Goal: Task Accomplishment & Management: Complete application form

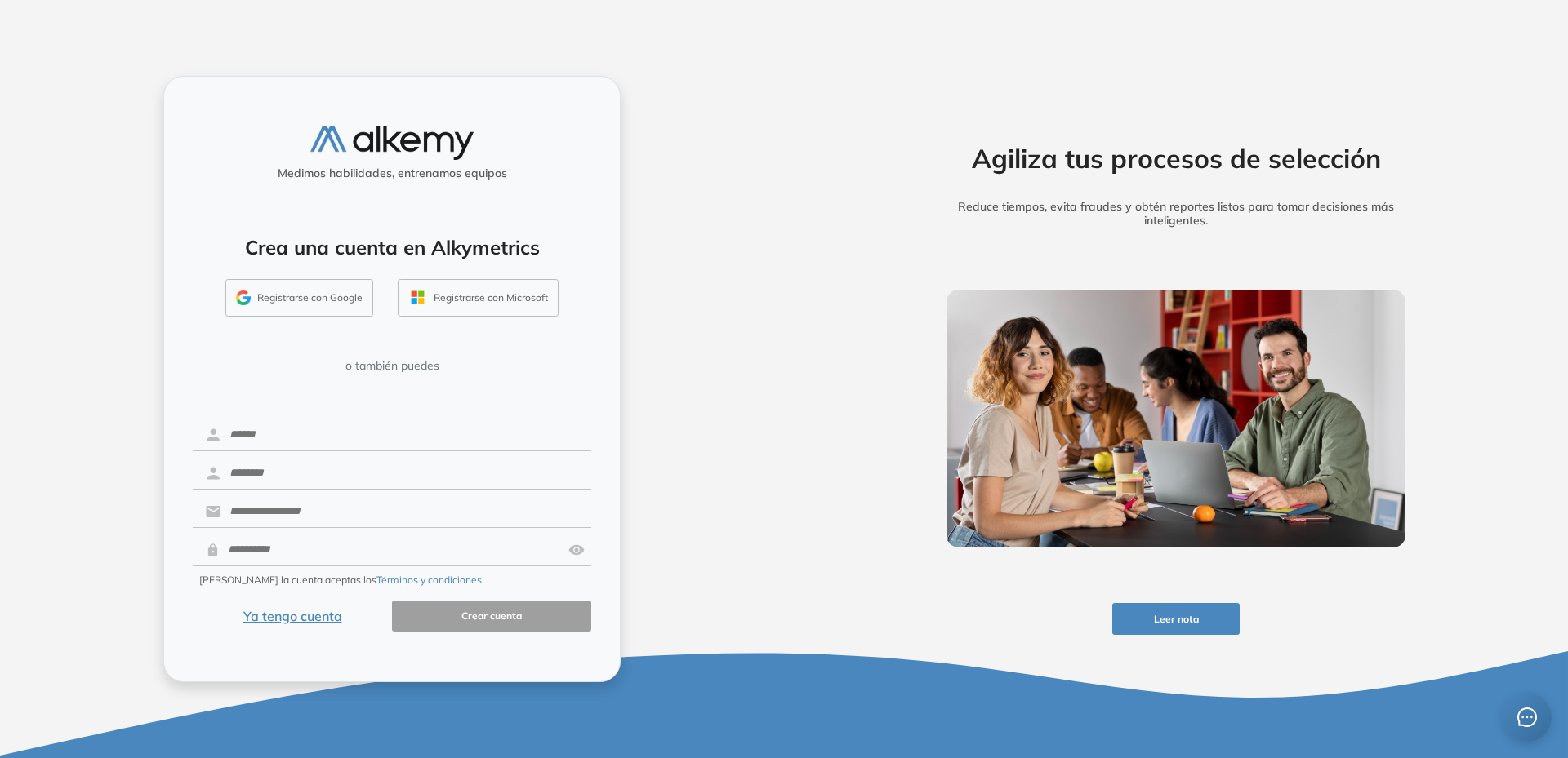
click at [285, 619] on button "Ya tengo cuenta" at bounding box center [292, 617] width 199 height 31
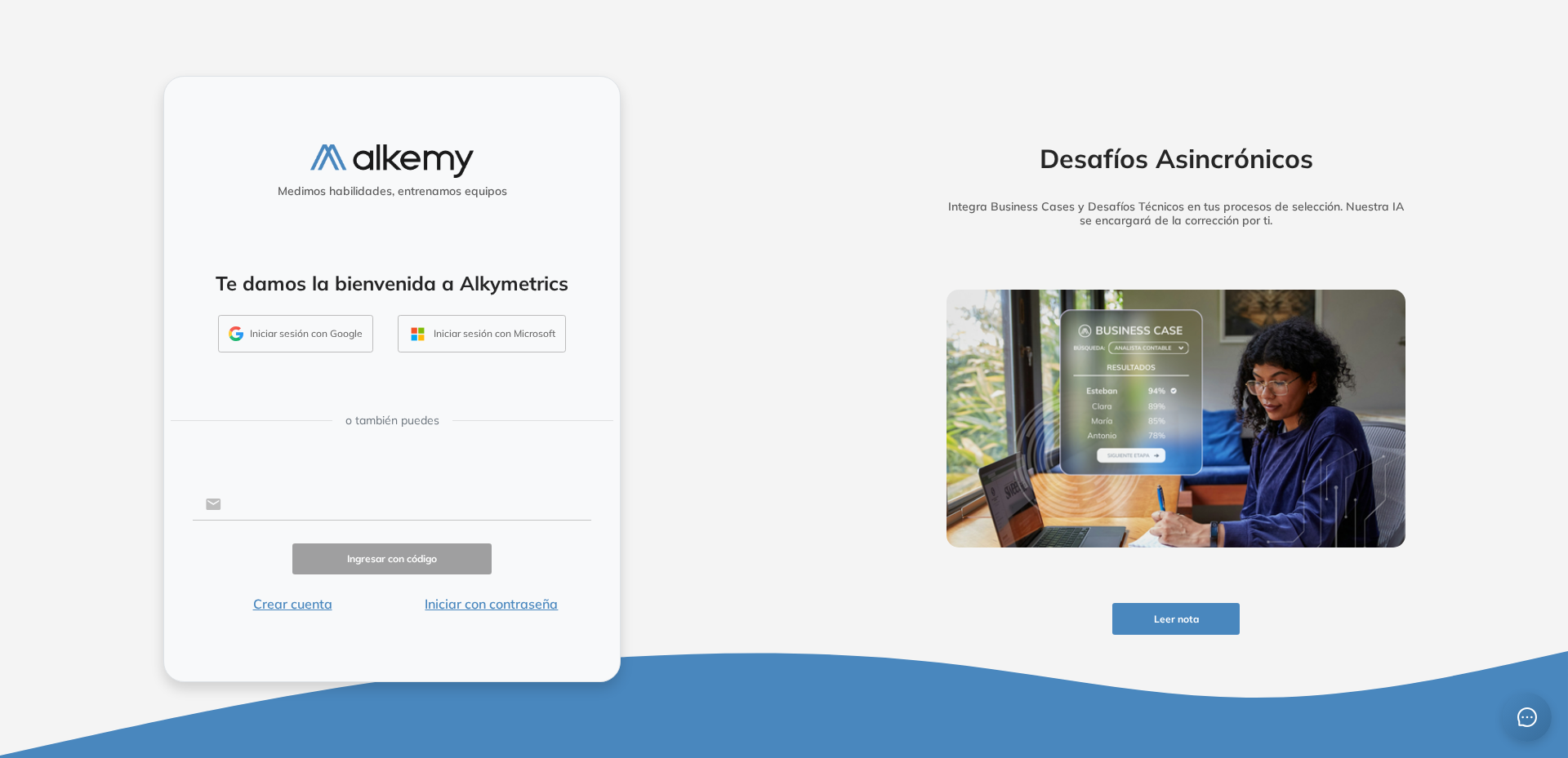
drag, startPoint x: 313, startPoint y: 505, endPoint x: 325, endPoint y: 505, distance: 12.0
click at [313, 505] on input "text" at bounding box center [406, 505] width 369 height 31
type input "**********"
click at [380, 561] on button "Ingresar con código" at bounding box center [392, 560] width 199 height 31
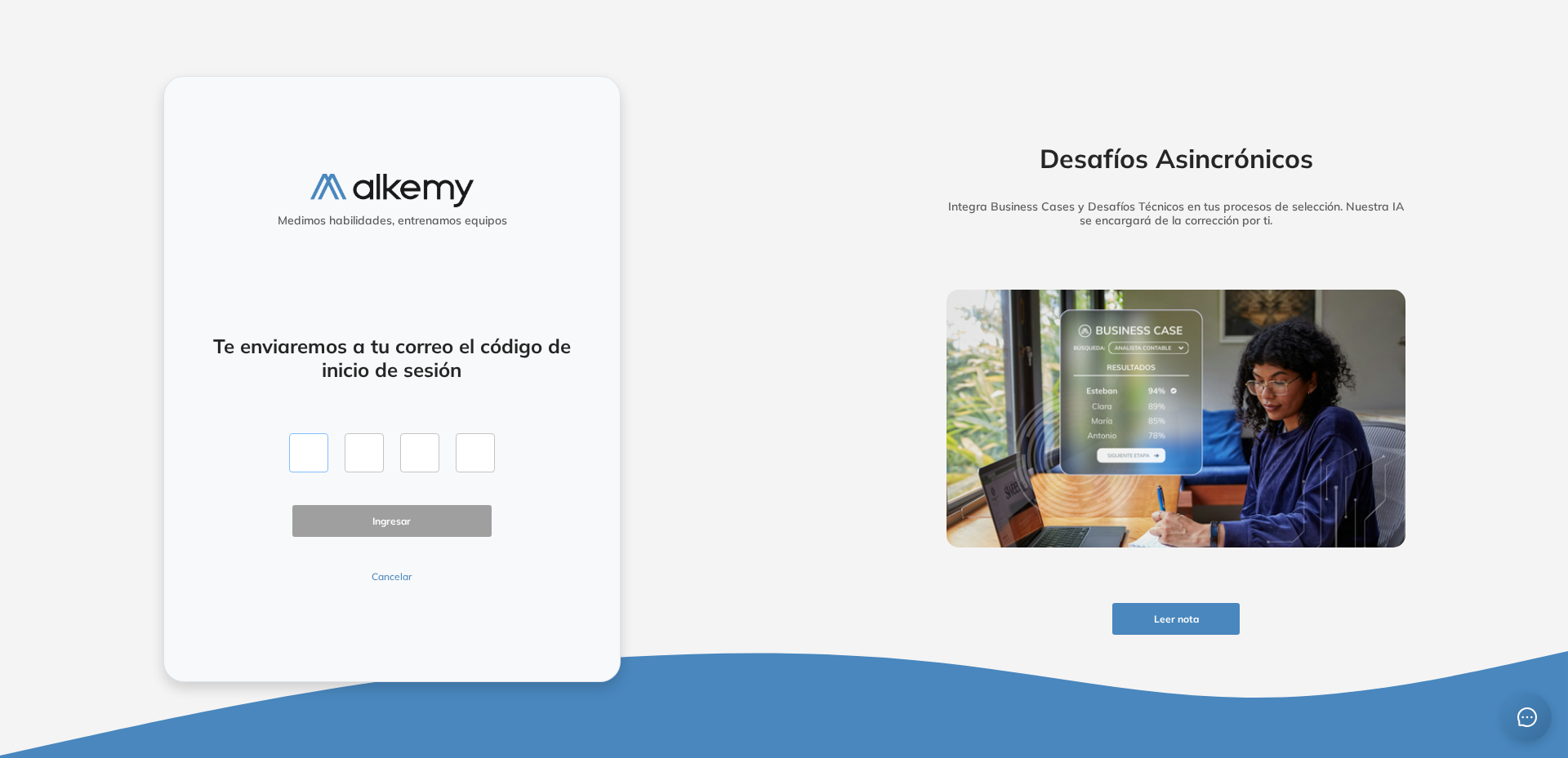
click at [298, 455] on input "text" at bounding box center [308, 453] width 39 height 39
type input "*"
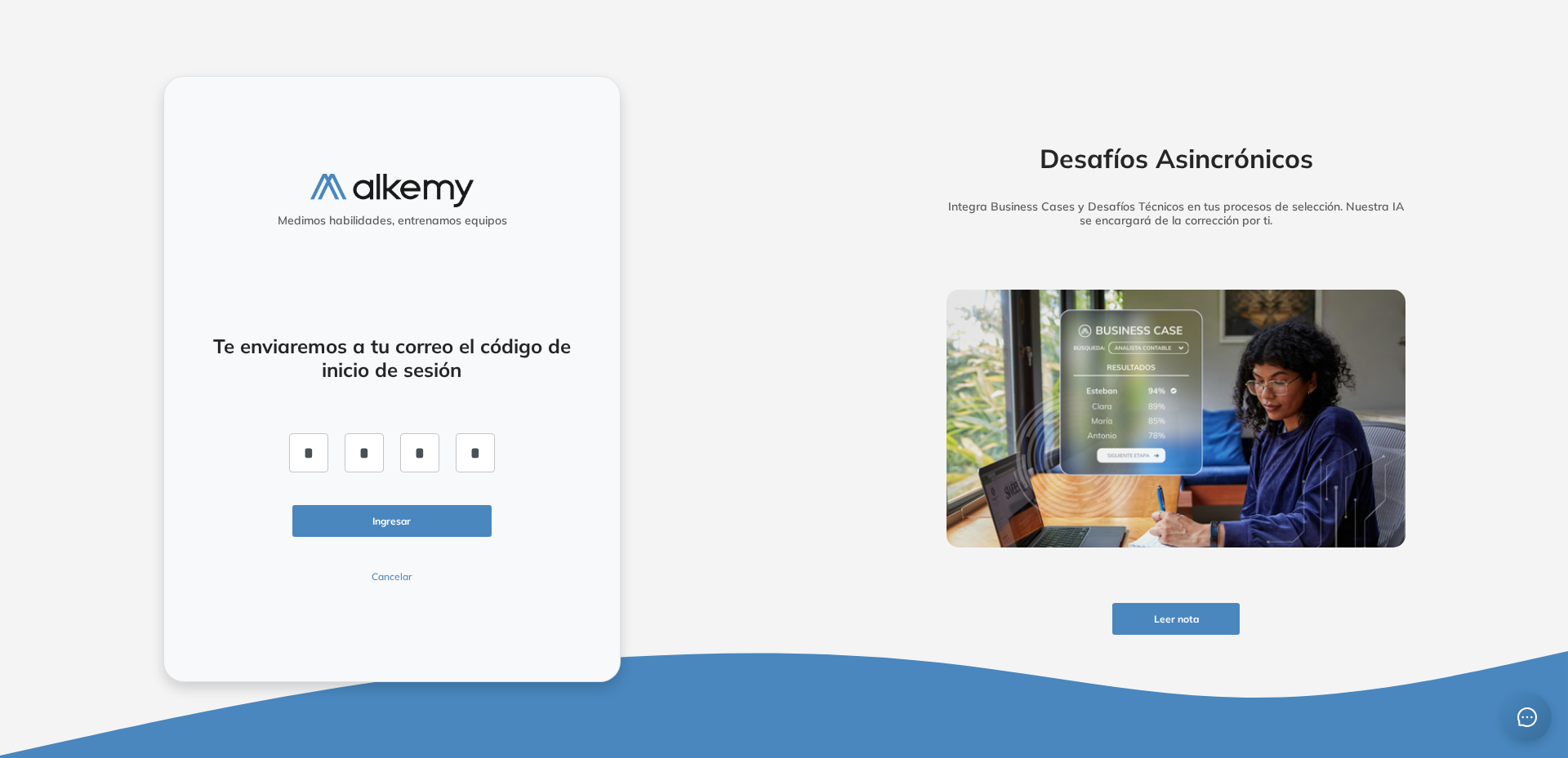
click at [391, 520] on button "Ingresar" at bounding box center [392, 520] width 199 height 31
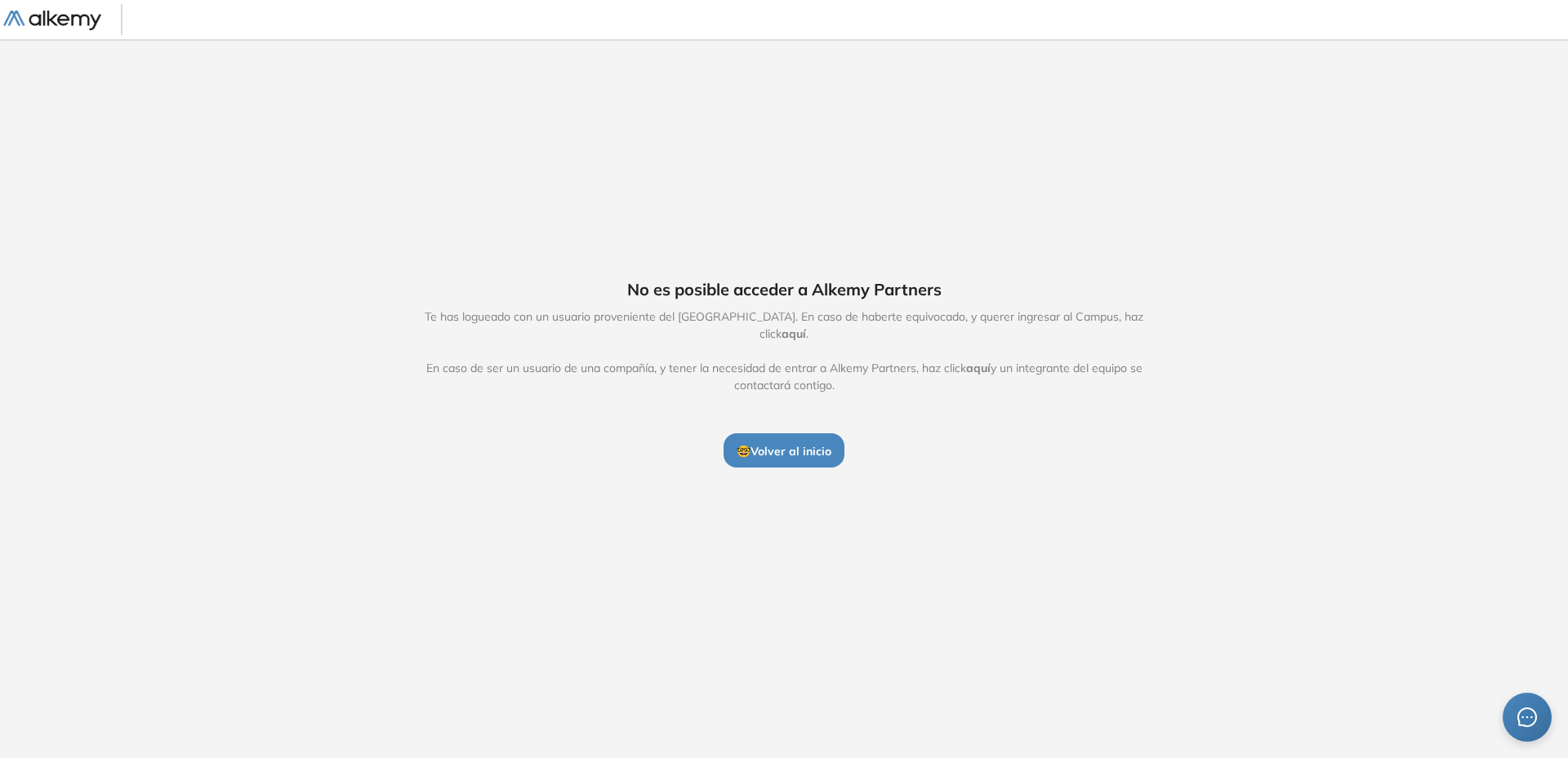
click at [806, 326] on span "aquí" at bounding box center [793, 333] width 25 height 15
